Goal: Check status: Check status

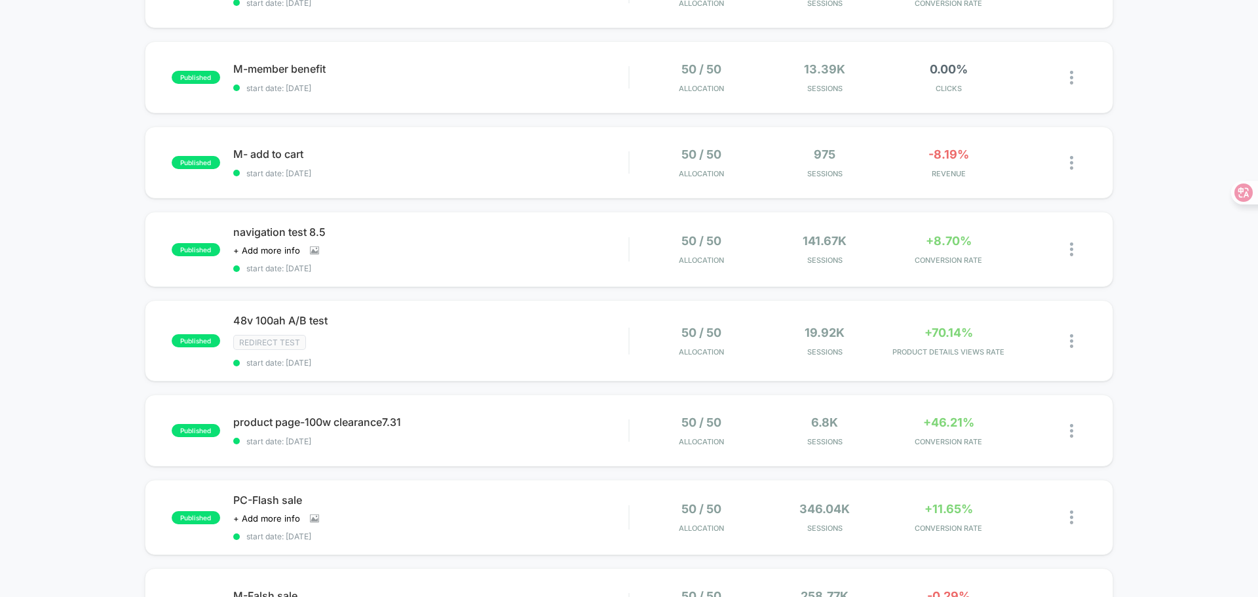
scroll to position [197, 0]
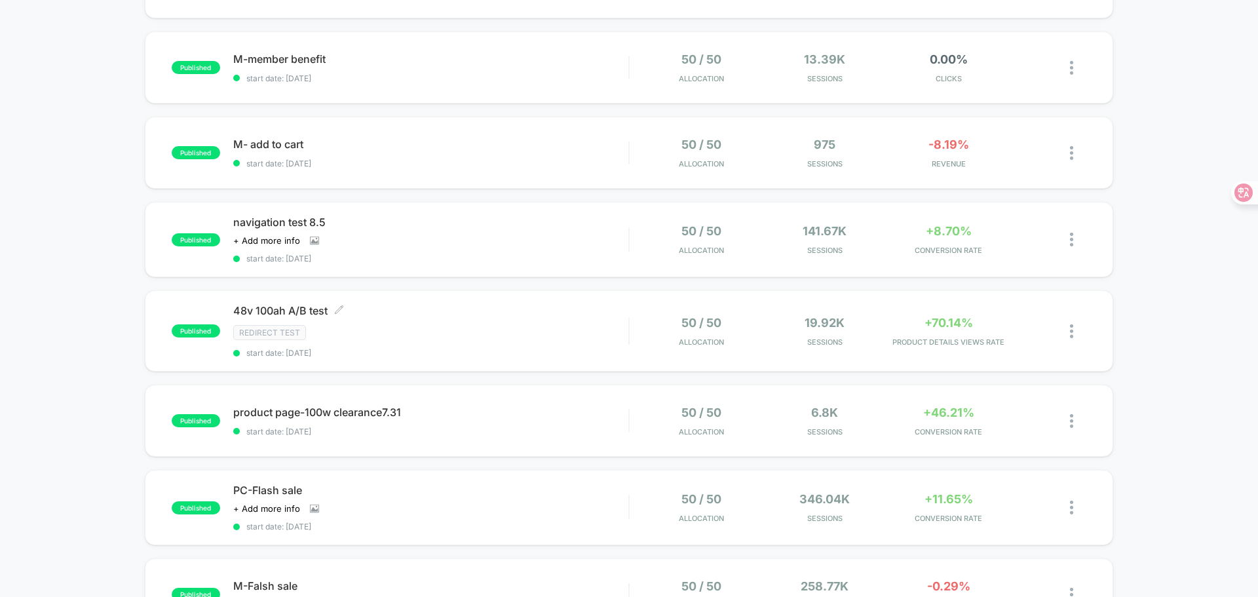
click at [537, 313] on span "48v 100ah A/B test Click to edit experience details" at bounding box center [430, 310] width 395 height 13
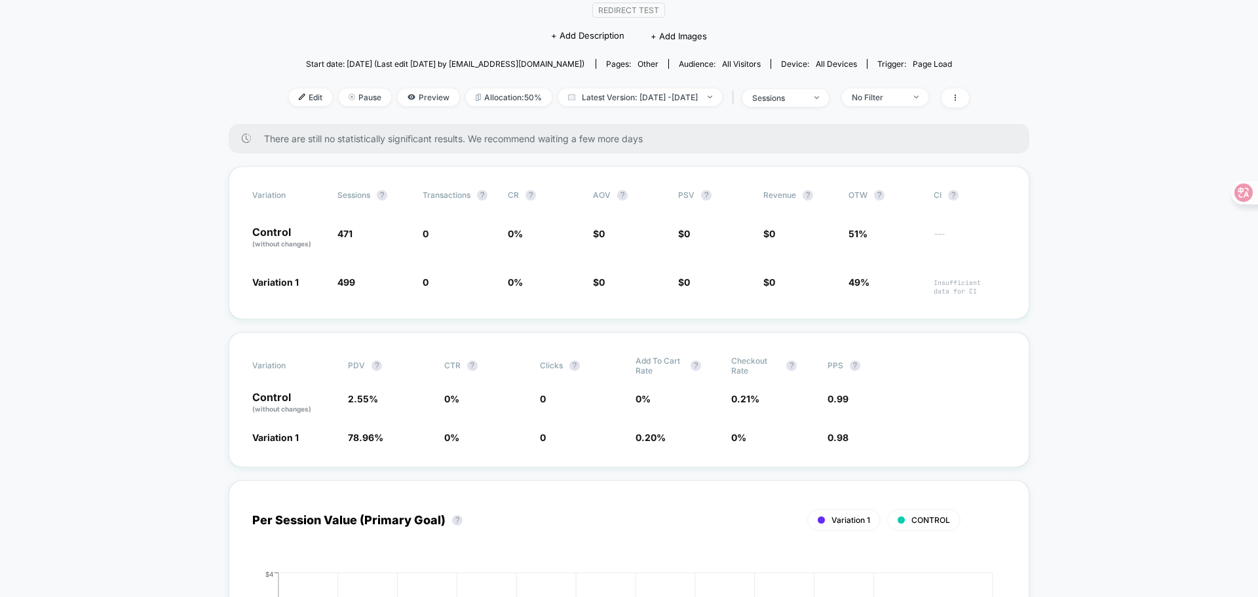
scroll to position [131, 0]
